Goal: Browse casually

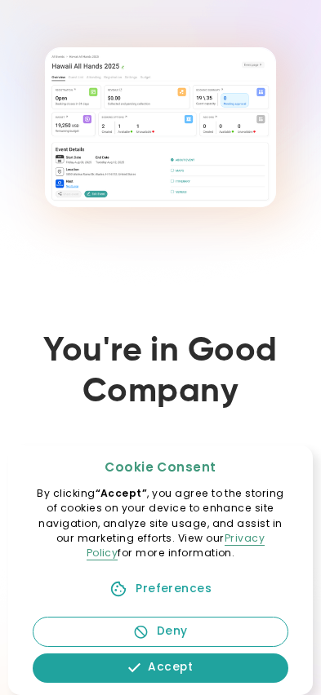
scroll to position [456, 0]
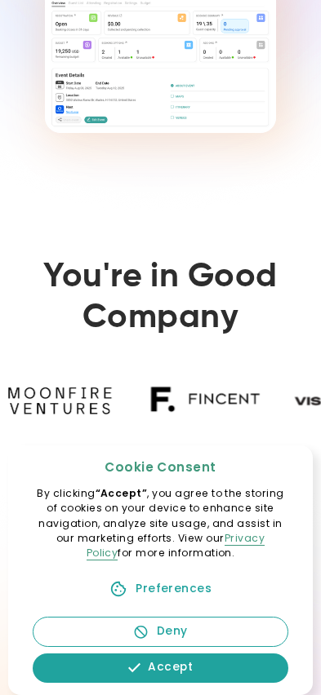
click at [172, 638] on div "Deny" at bounding box center [172, 632] width 31 height 17
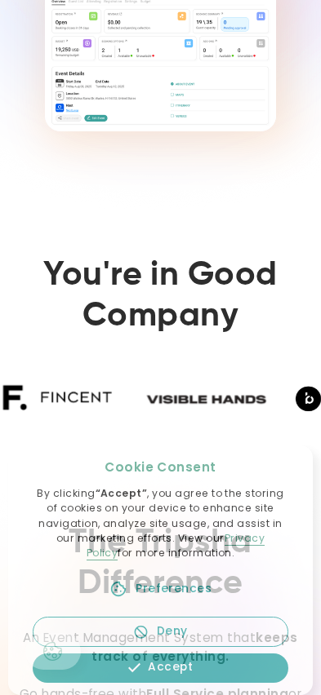
click at [159, 671] on div "Accept" at bounding box center [170, 668] width 45 height 17
click at [159, 643] on link "Deny" at bounding box center [161, 632] width 256 height 30
click at [159, 633] on div "Deny" at bounding box center [172, 632] width 31 height 17
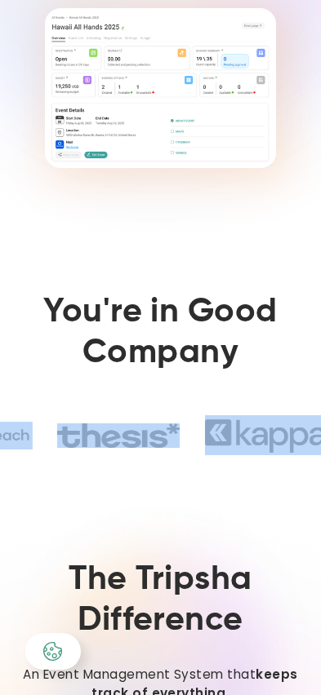
scroll to position [420, 0]
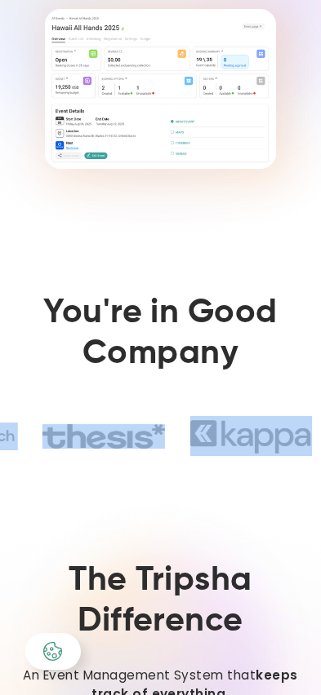
click at [176, 432] on div "You're in Good Company" at bounding box center [160, 377] width 321 height 243
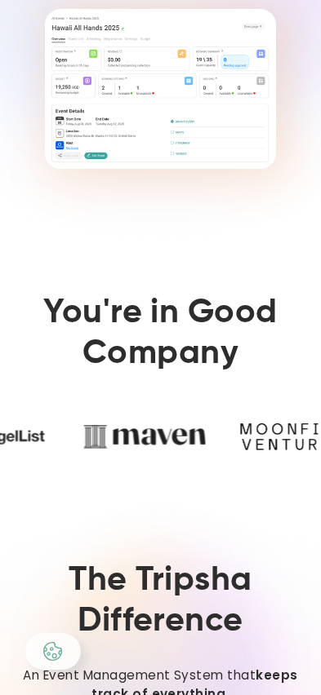
scroll to position [420, 0]
